Goal: Information Seeking & Learning: Find specific page/section

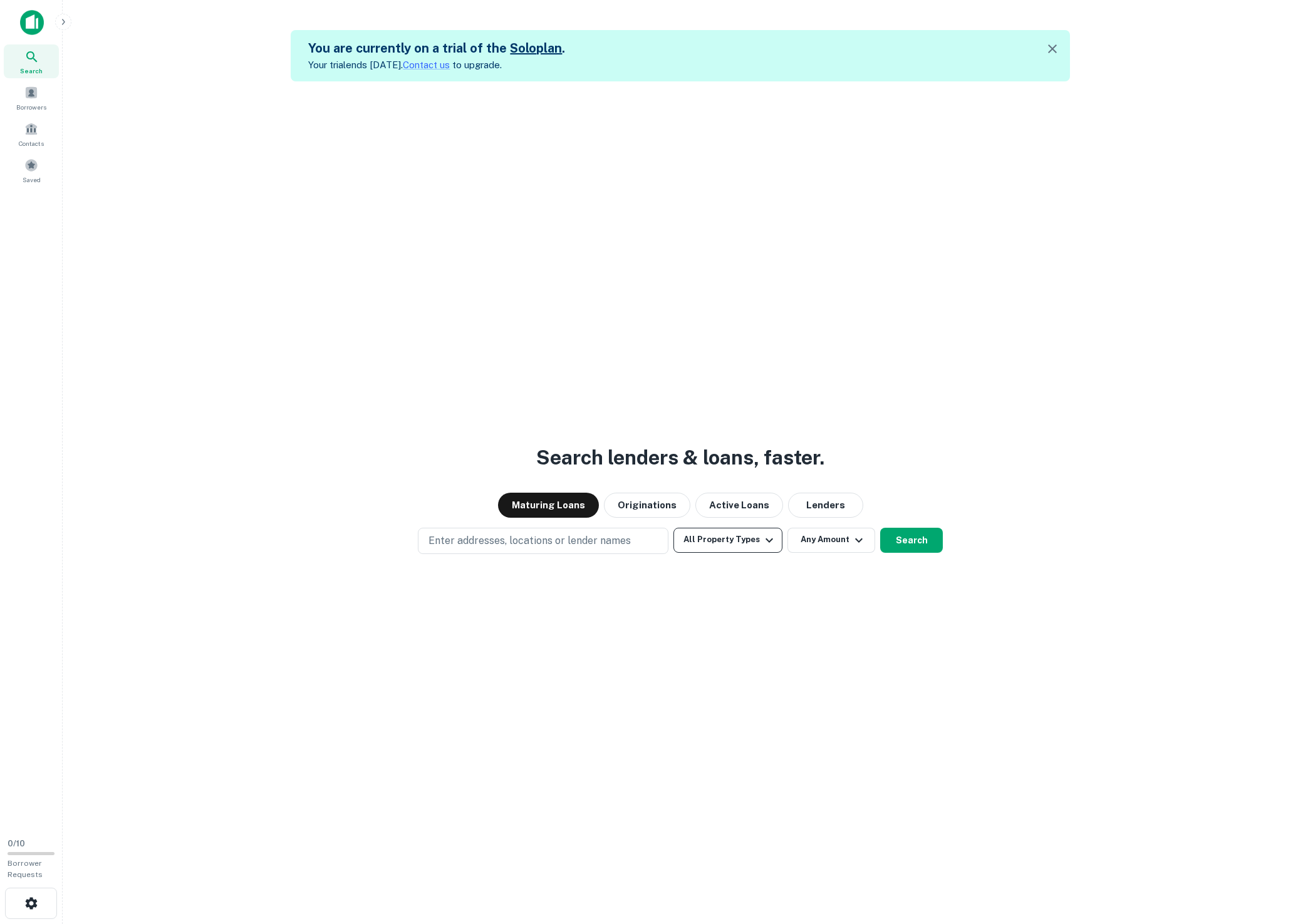
click at [739, 544] on button "All Property Types" at bounding box center [727, 540] width 109 height 25
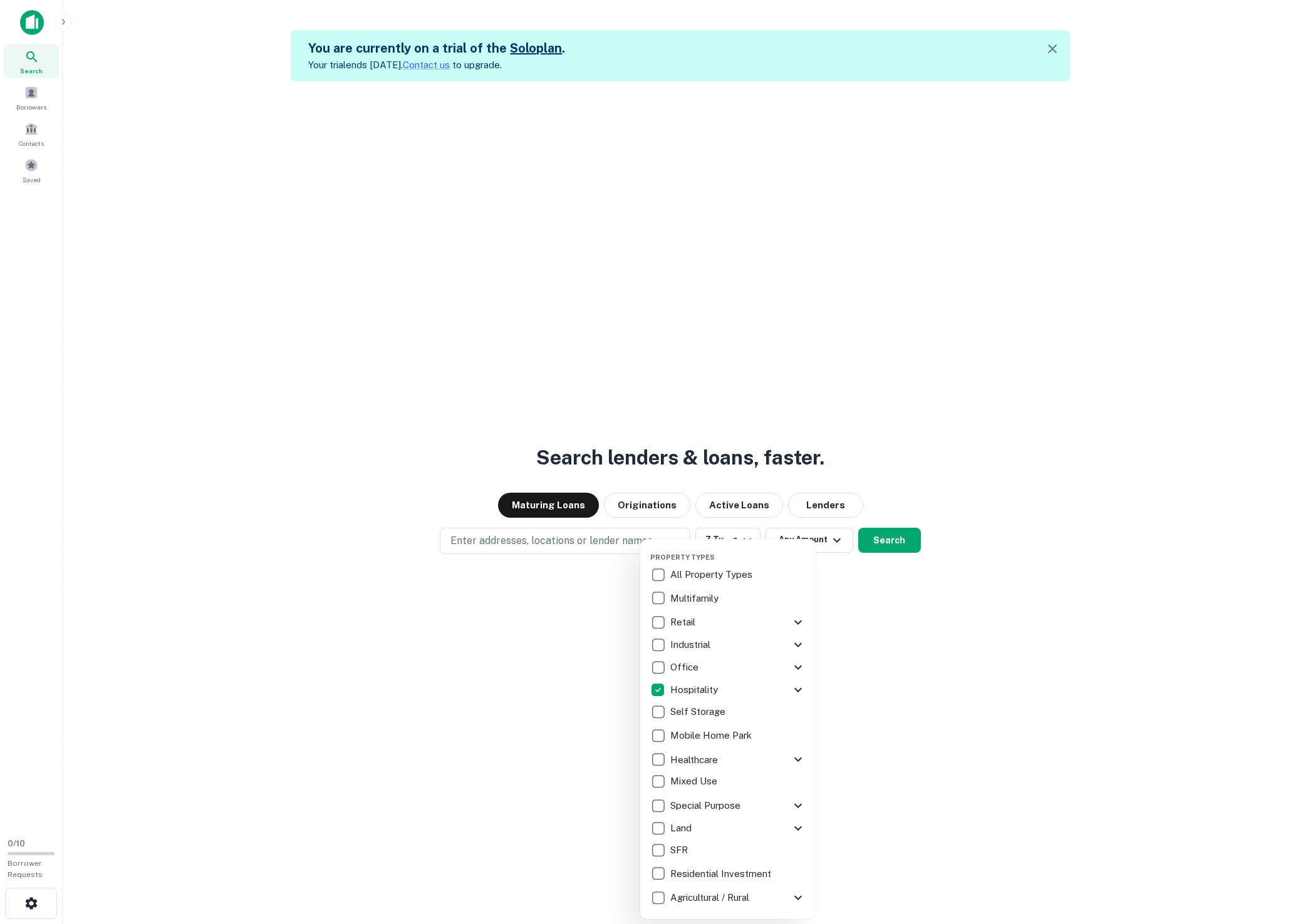
click at [962, 691] on div at bounding box center [649, 462] width 1298 height 924
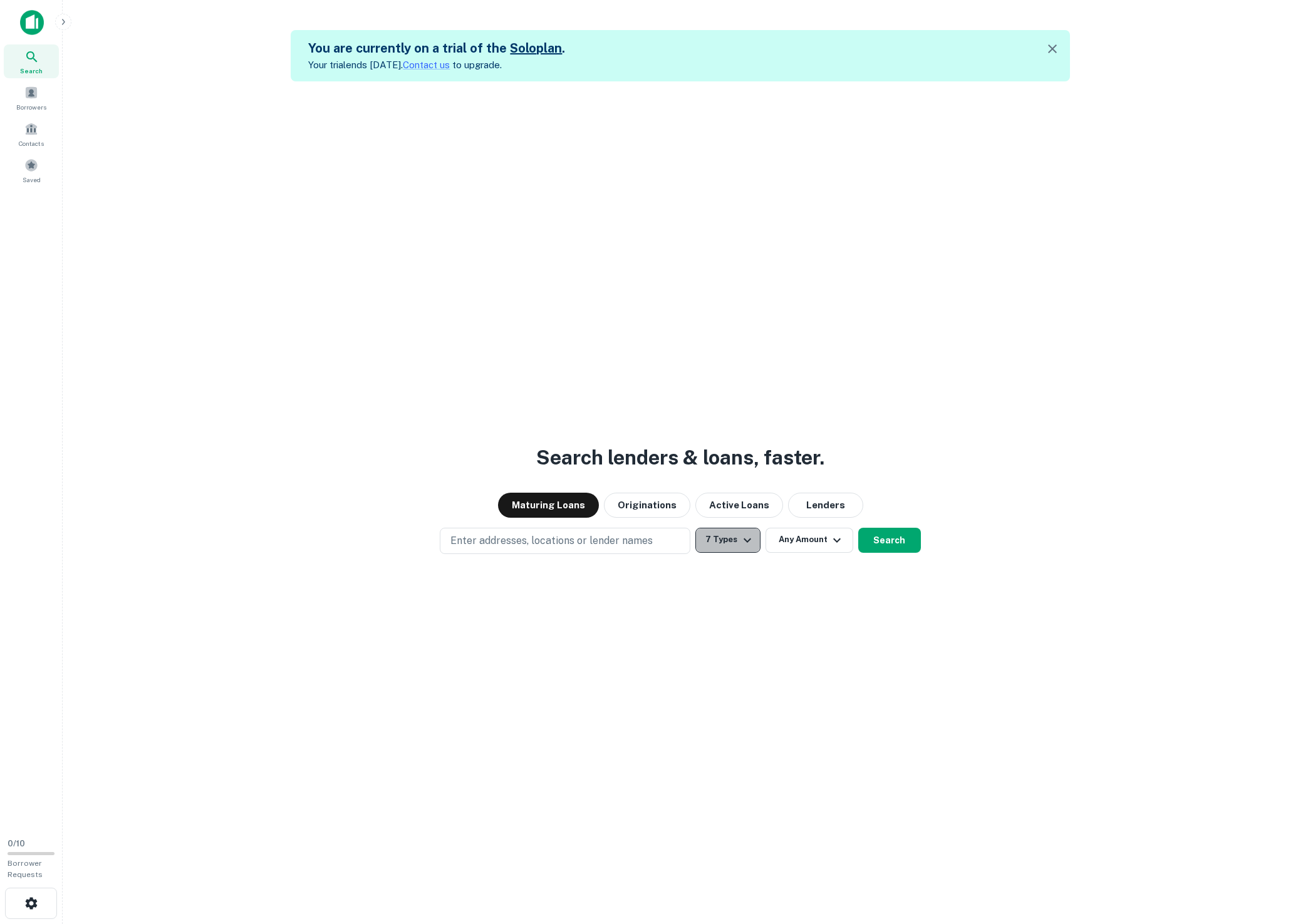
click at [740, 543] on icon "button" at bounding box center [747, 540] width 15 height 15
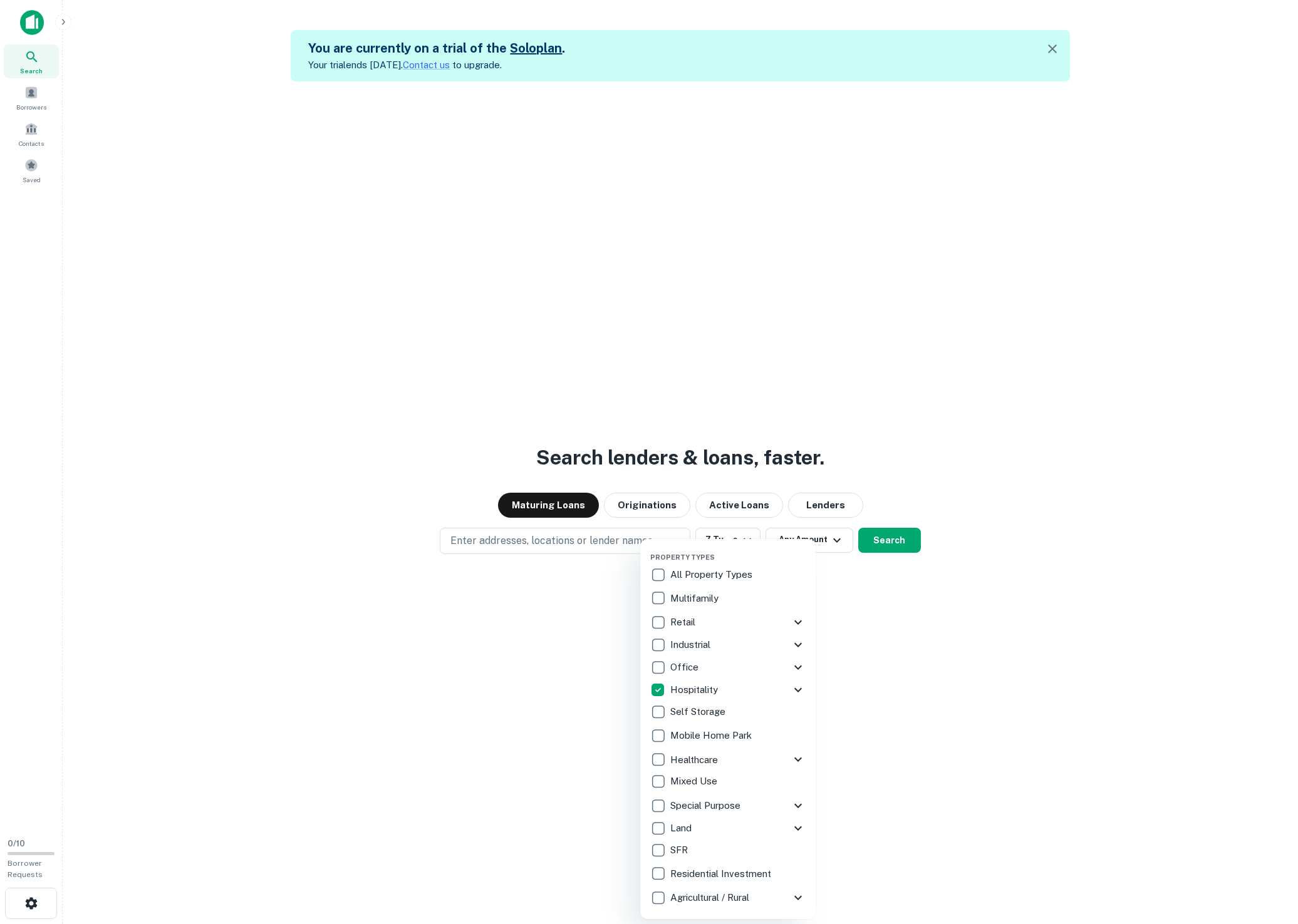
click at [796, 691] on icon at bounding box center [798, 690] width 8 height 5
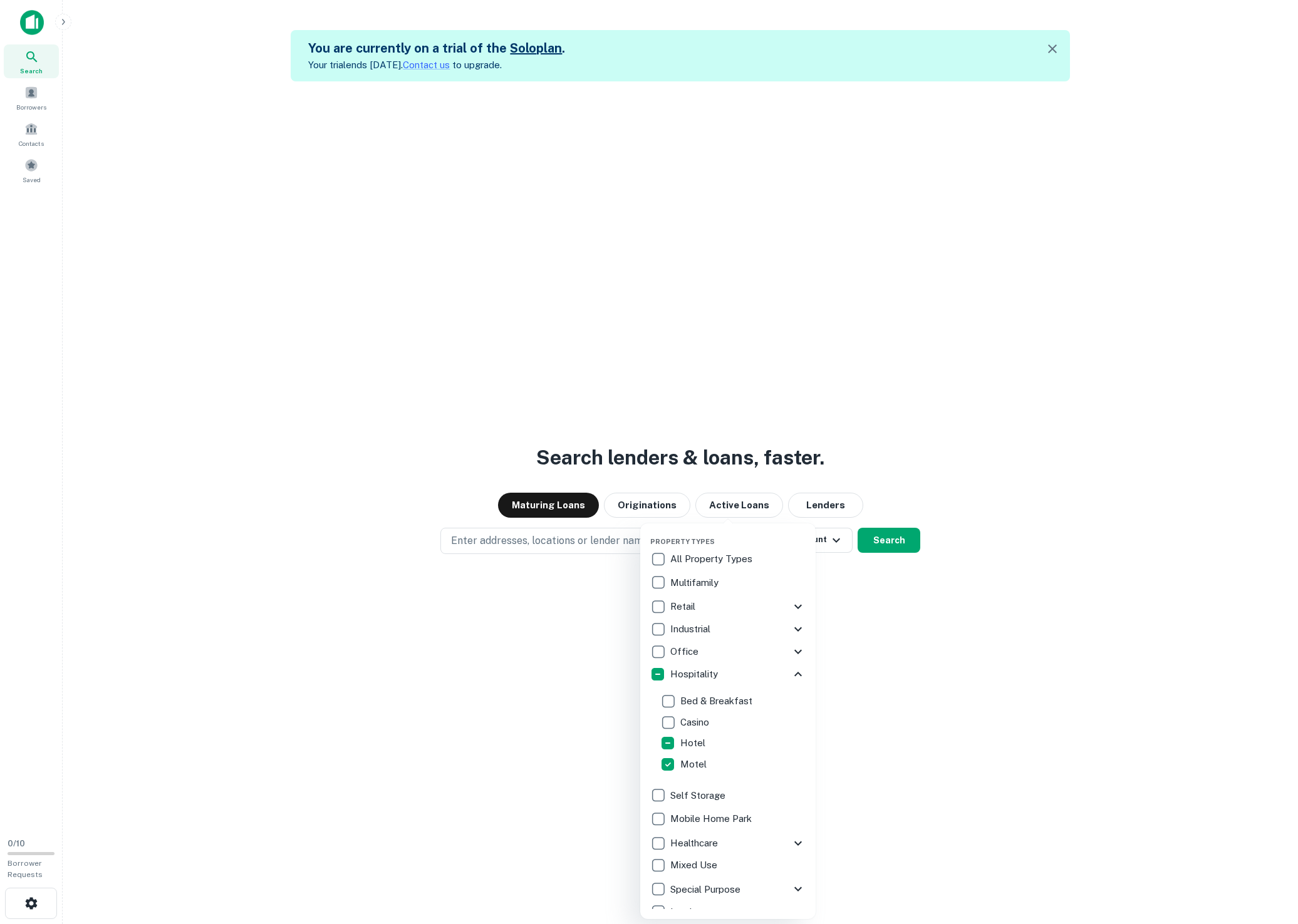
click at [934, 699] on div at bounding box center [649, 462] width 1298 height 924
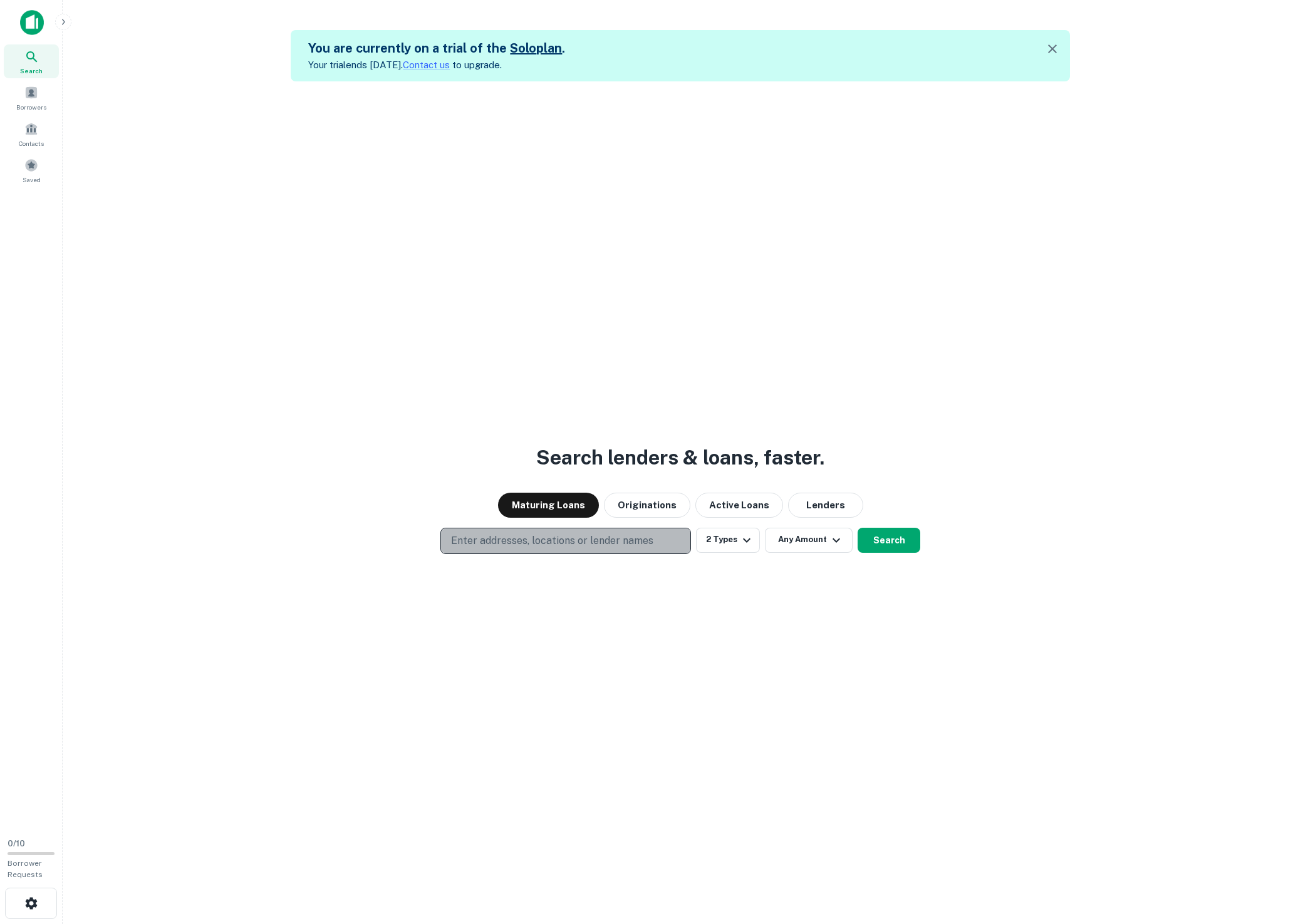
click at [565, 540] on p "Enter addresses, locations or lender names" at bounding box center [552, 540] width 202 height 15
type input "**********"
click at [873, 528] on button "Search" at bounding box center [889, 540] width 63 height 25
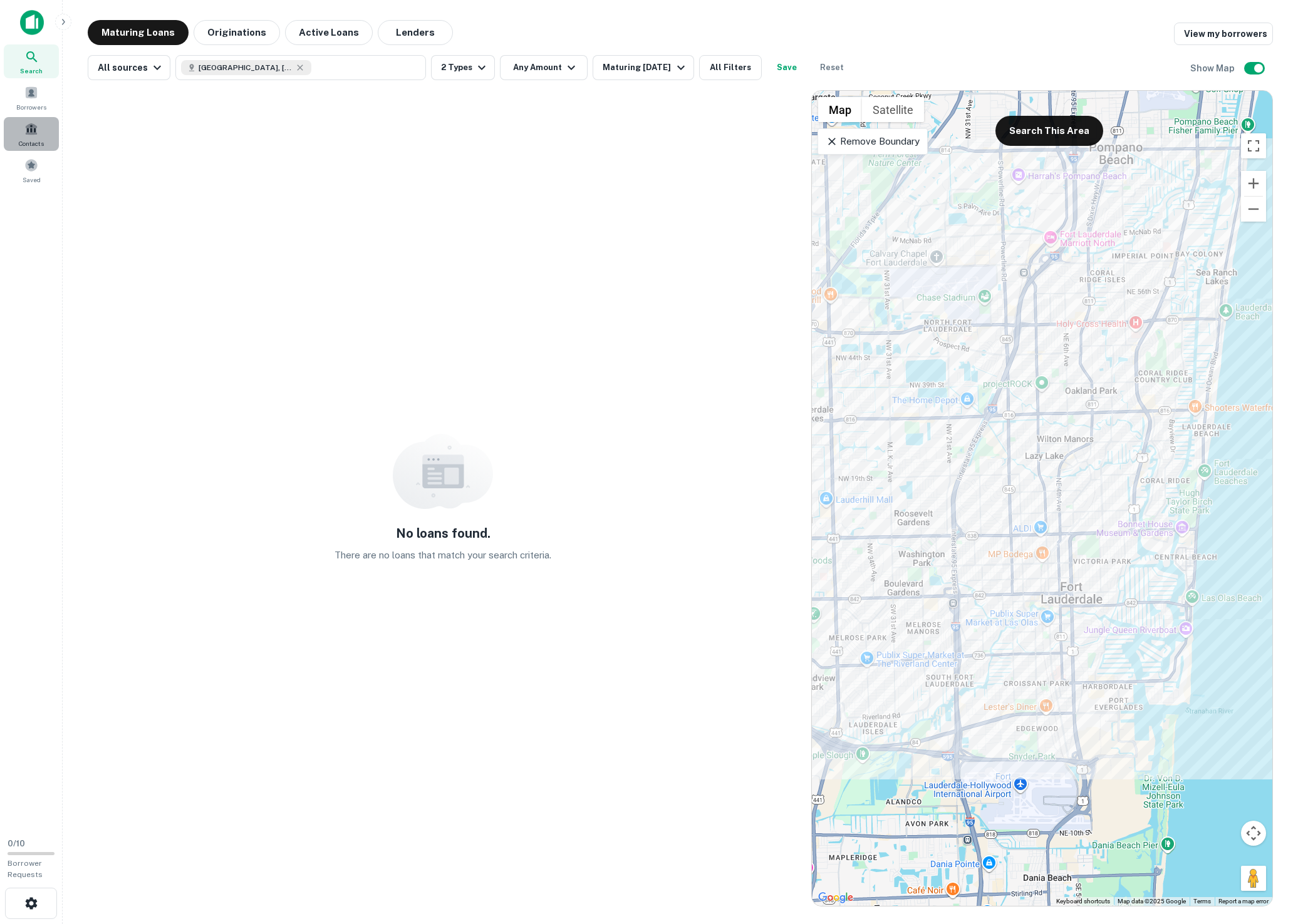
click at [42, 139] on span "Contacts" at bounding box center [31, 143] width 25 height 10
